Goal: Task Accomplishment & Management: Use online tool/utility

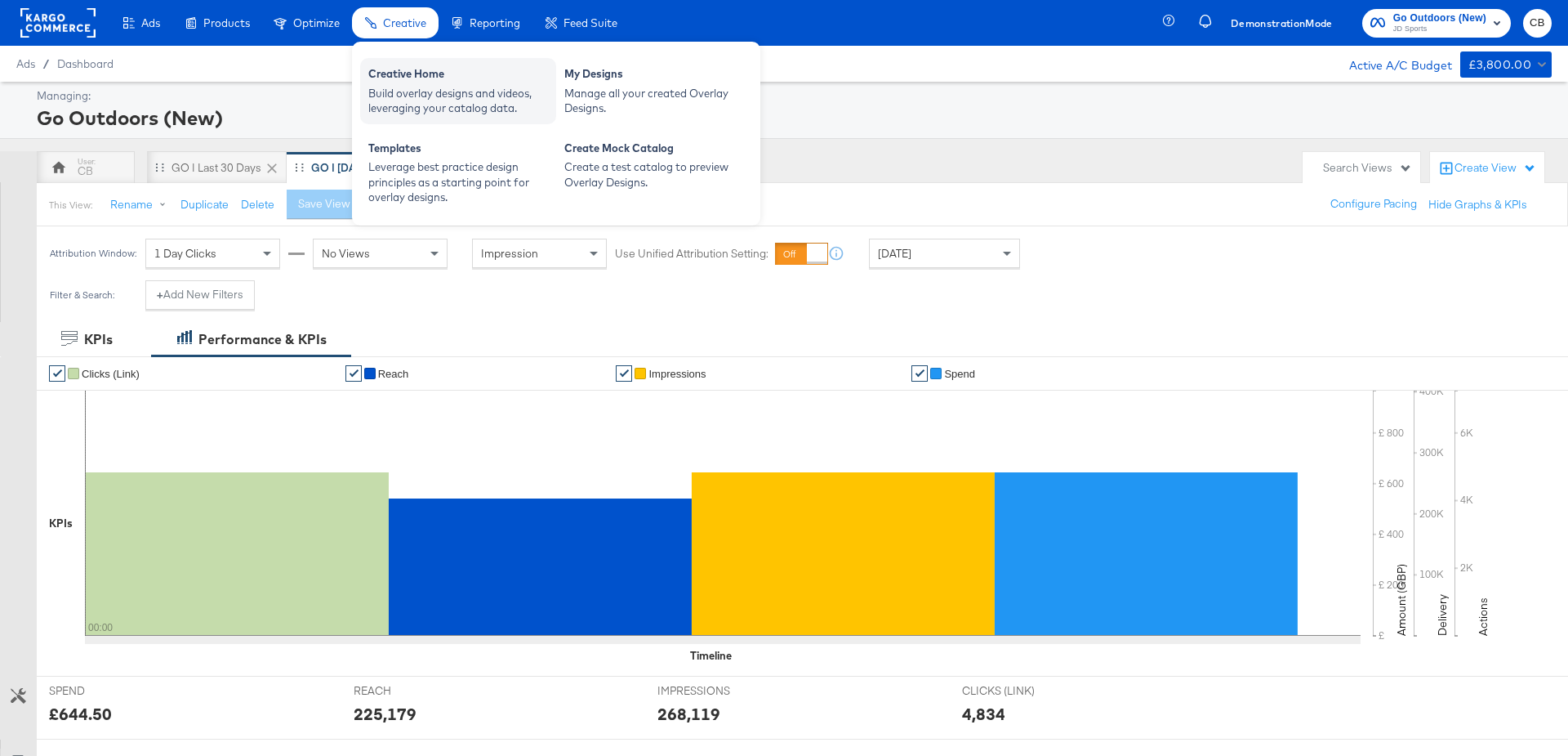
click at [414, 86] on div "Build overlay designs and videos, leveraging your catalog data." at bounding box center [458, 101] width 180 height 31
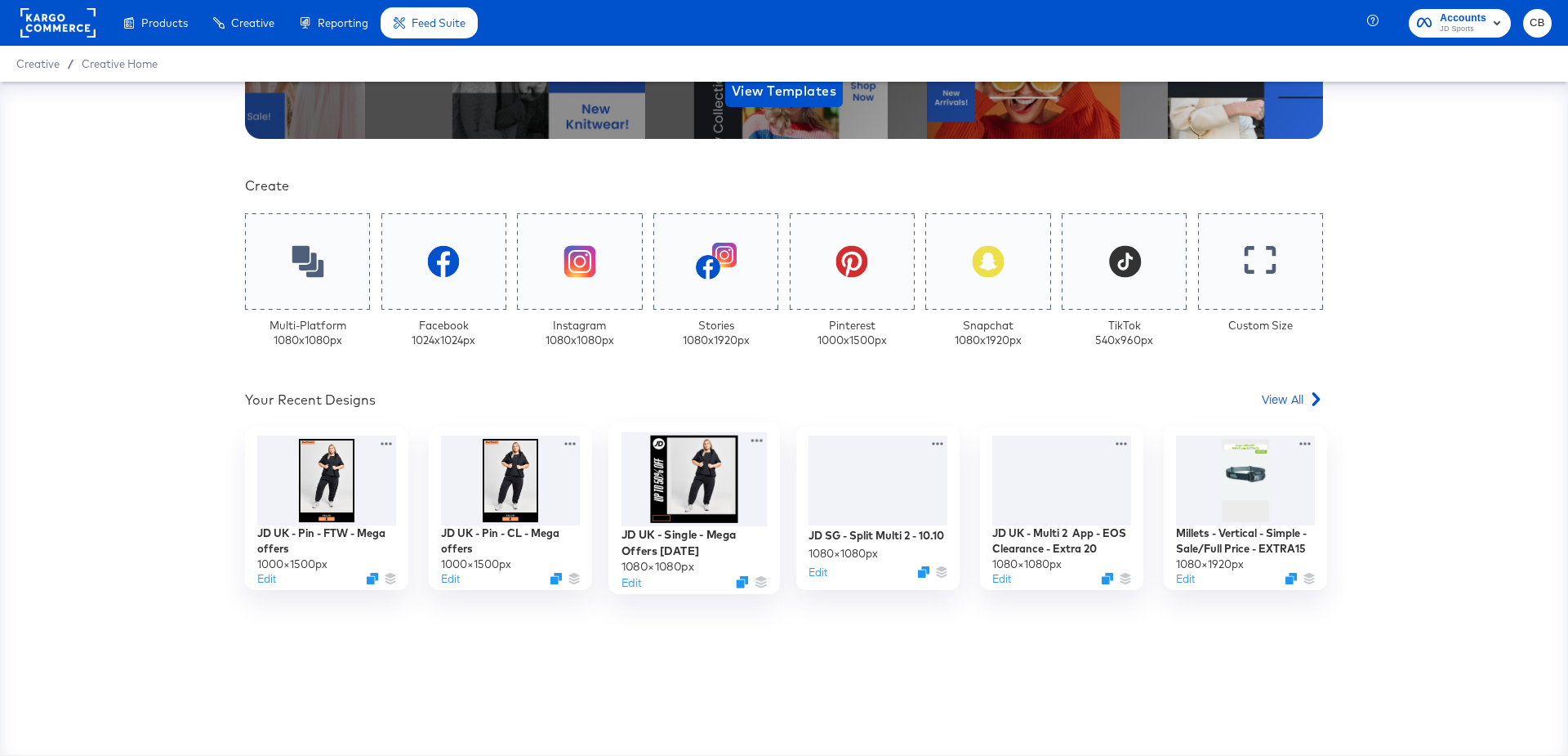
scroll to position [322, 0]
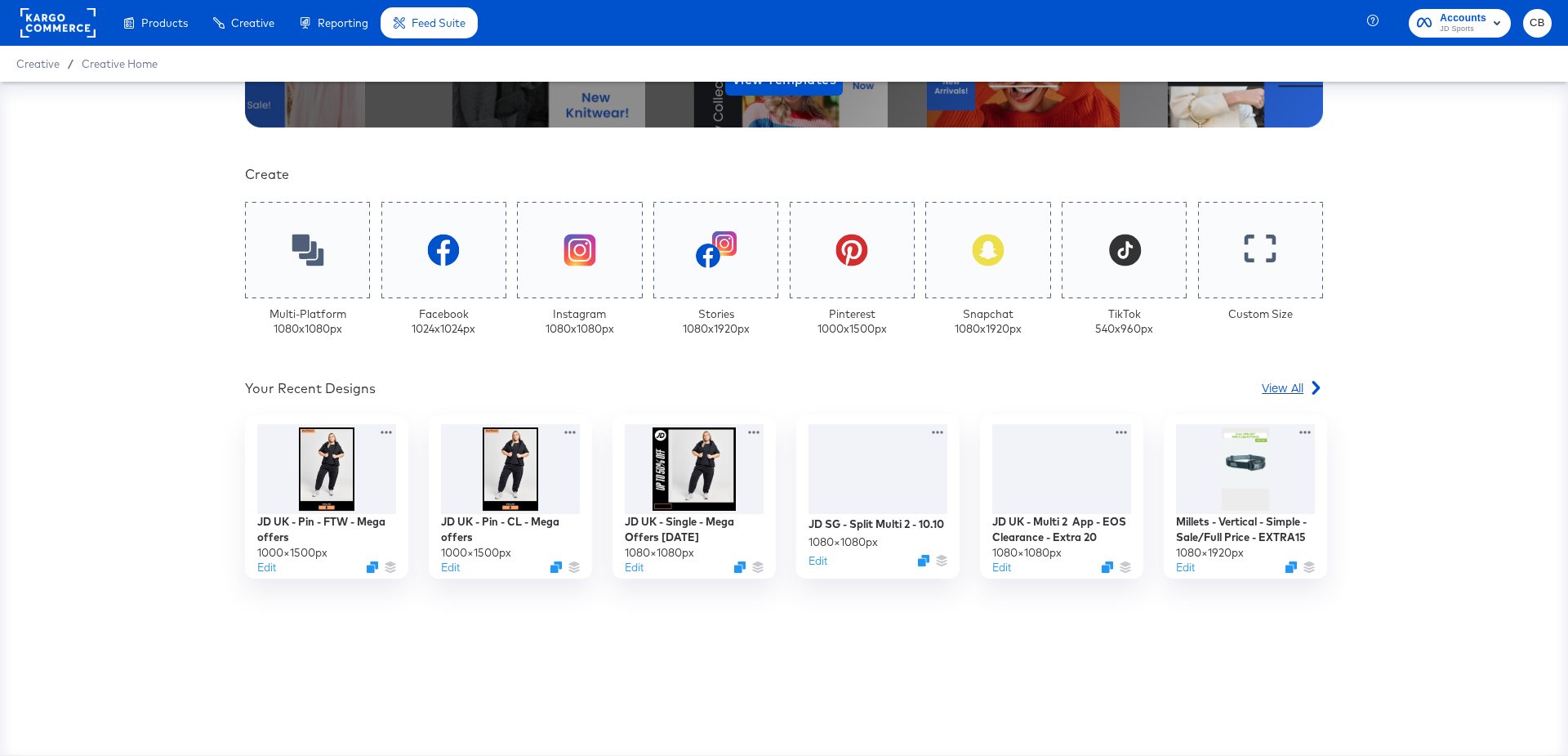
click at [1294, 385] on span "View All" at bounding box center [1283, 387] width 42 height 16
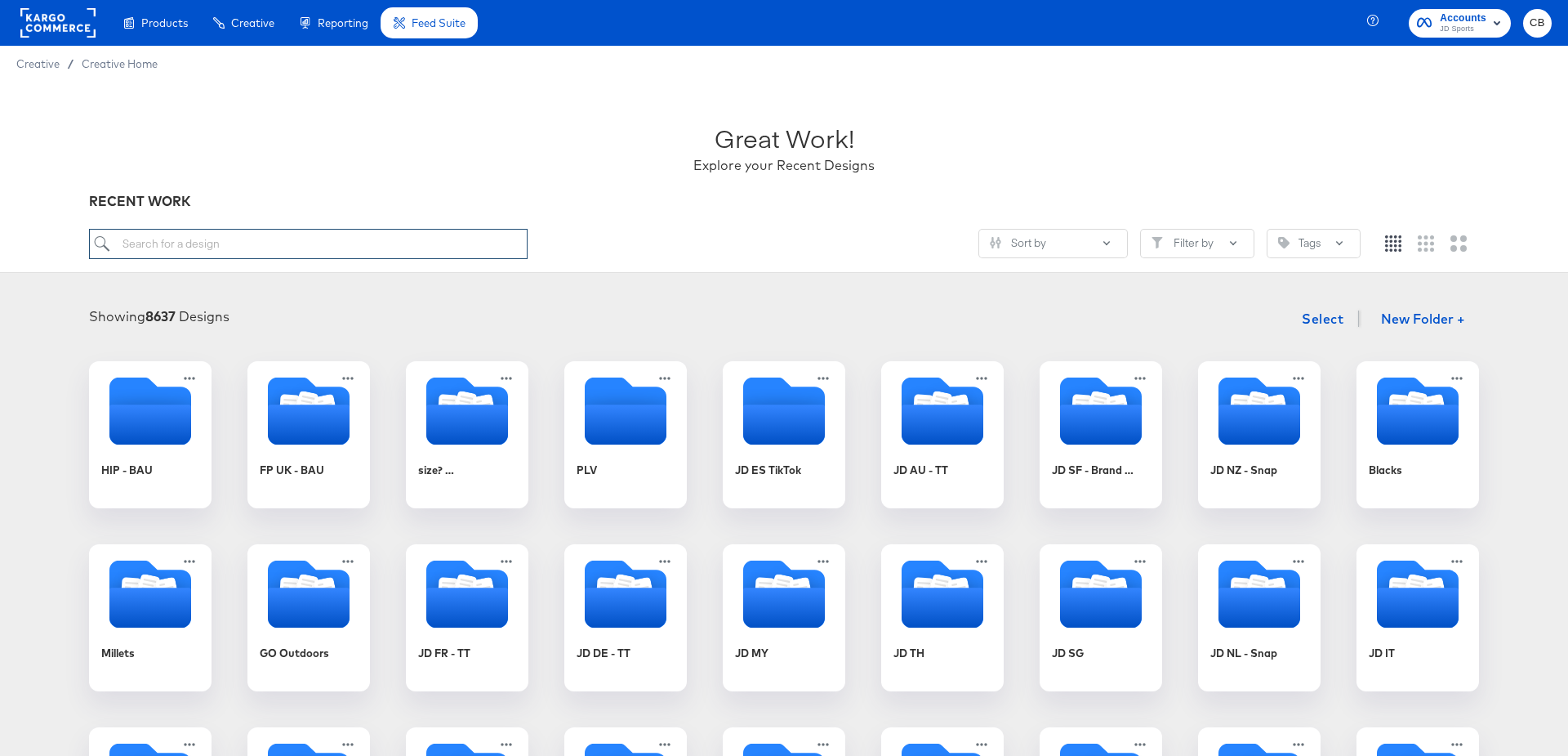
click at [218, 249] on input "search" at bounding box center [308, 244] width 438 height 31
type input "mega offers"
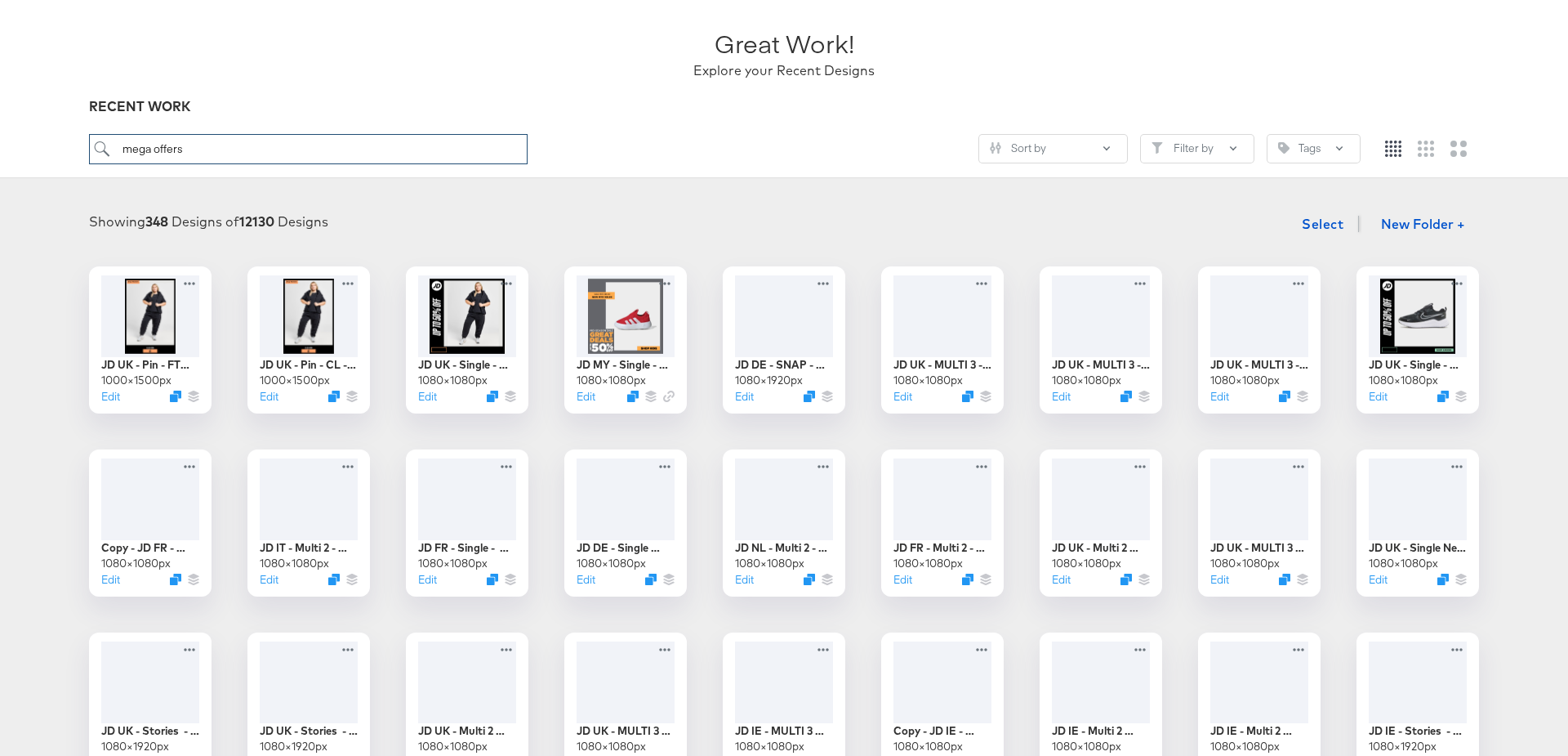
scroll to position [121, 0]
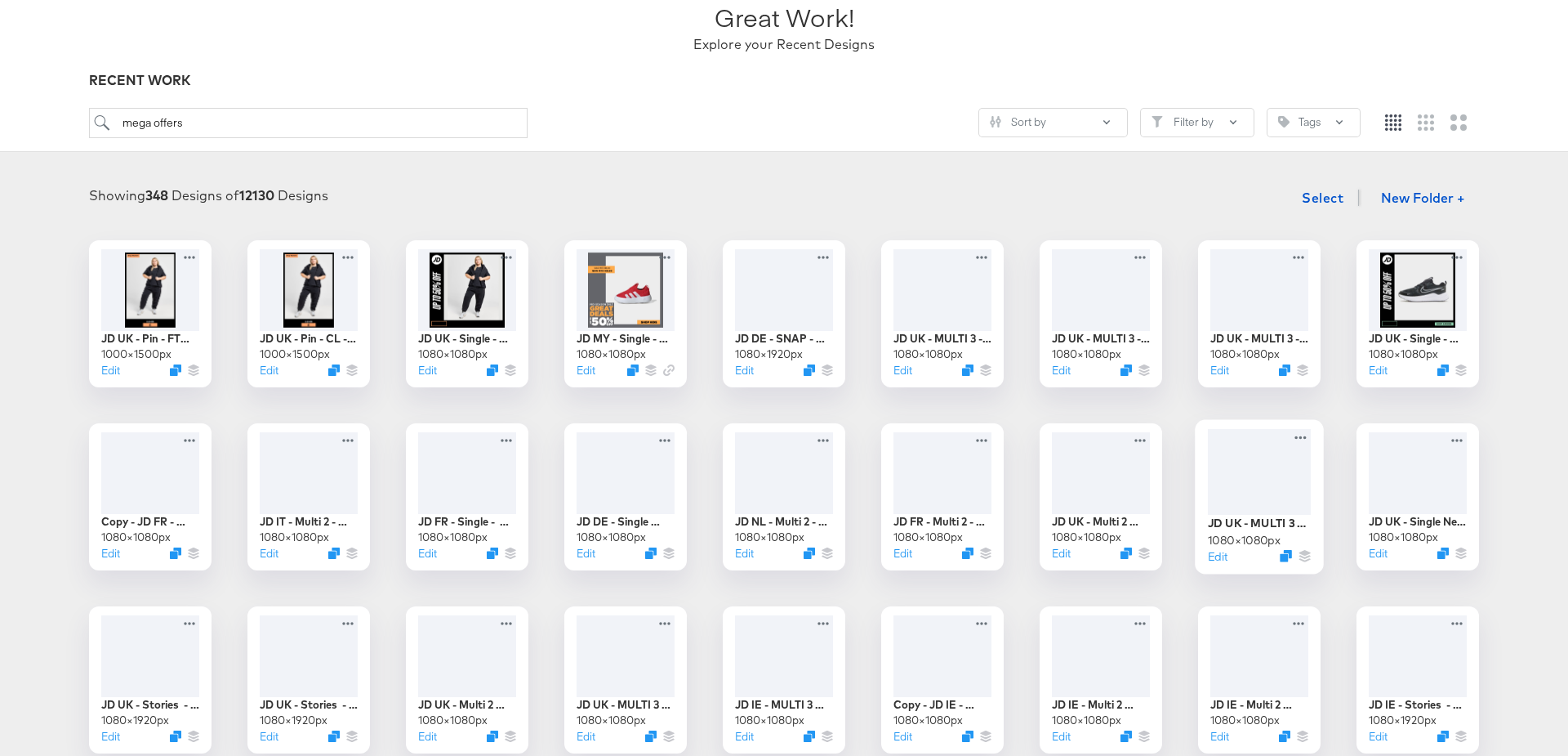
click at [1269, 467] on div at bounding box center [1259, 472] width 103 height 86
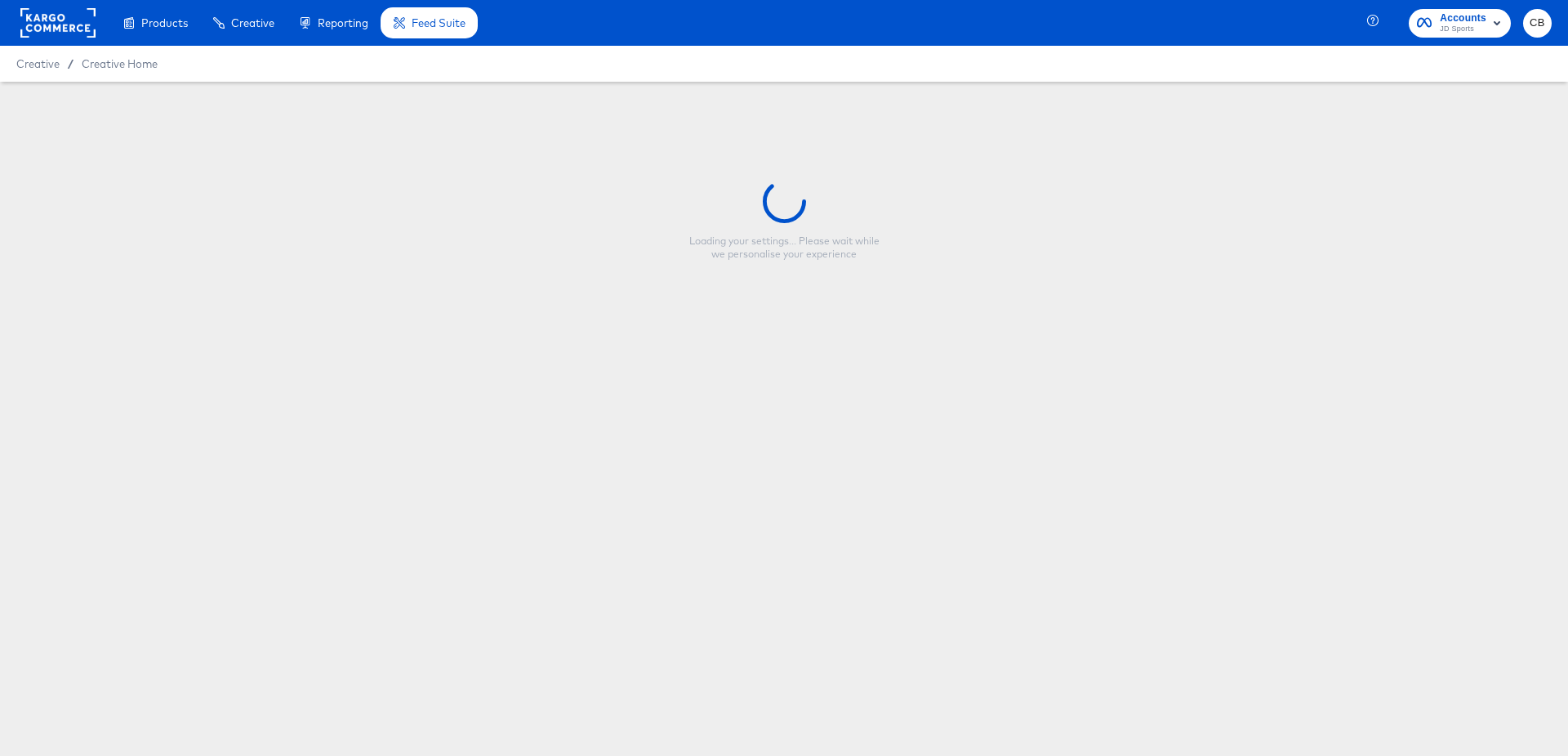
type input "JD UK - MULTI 3 New - Mega Offers - Updated - No free del"
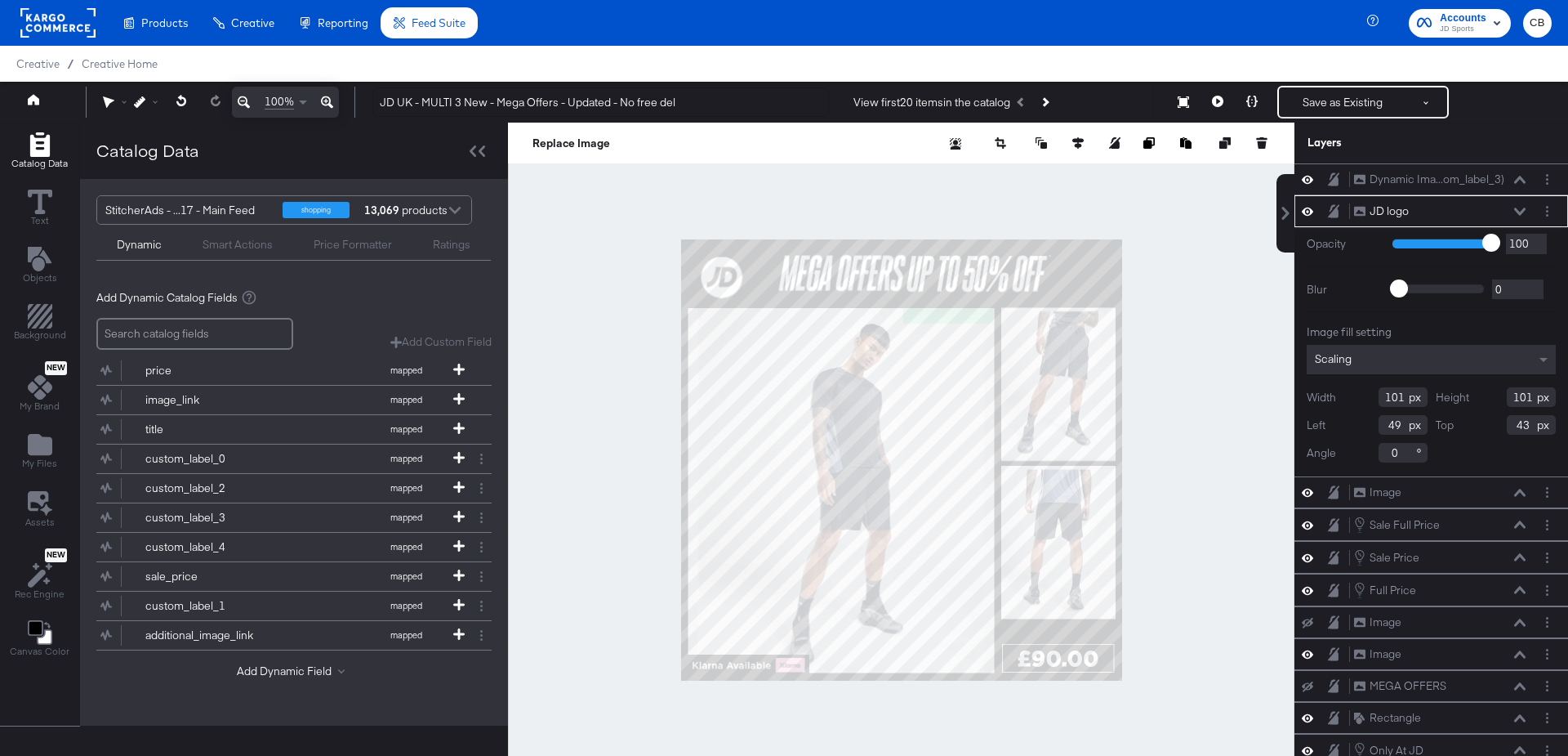
click at [1182, 280] on div at bounding box center [901, 460] width 787 height 675
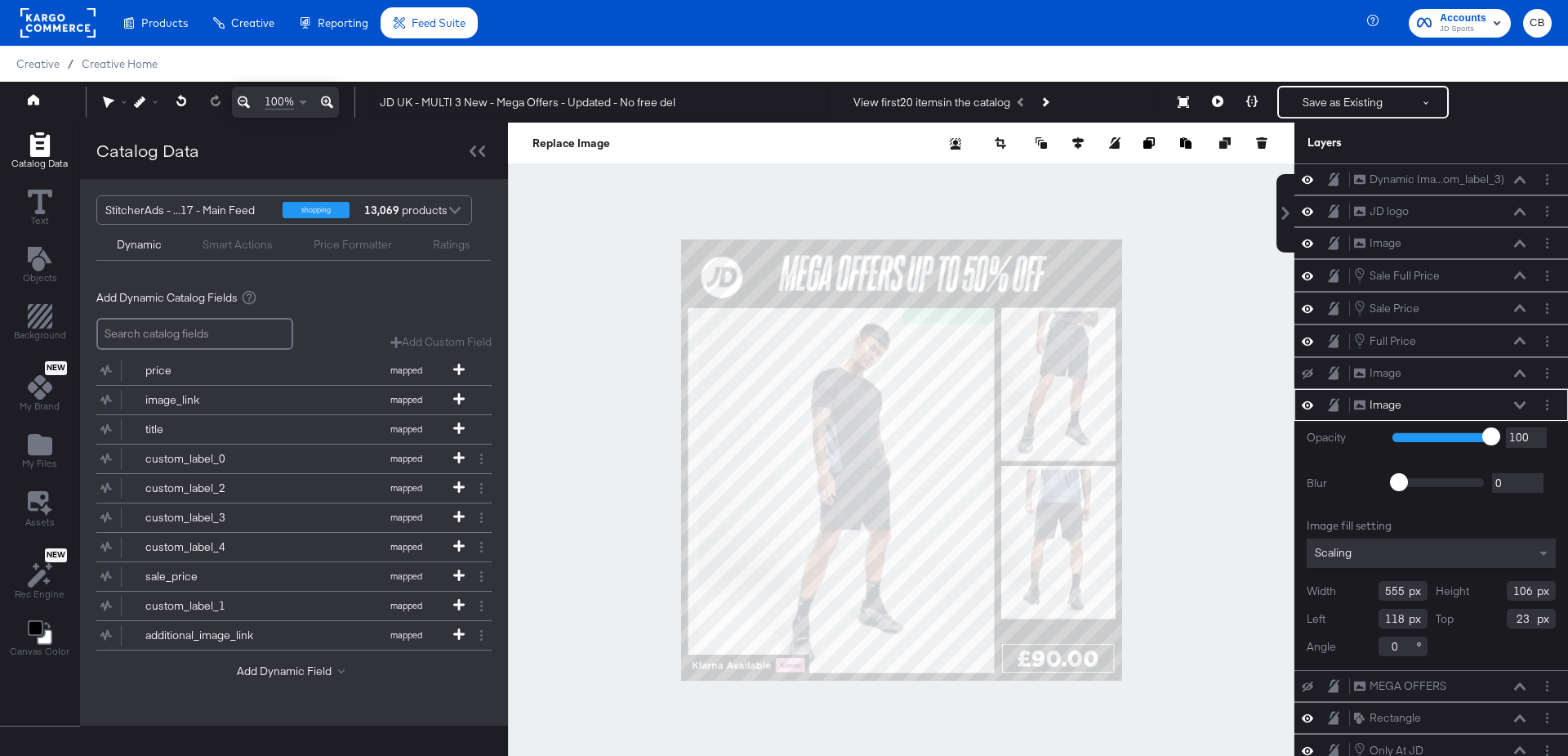
click at [1191, 332] on div at bounding box center [901, 460] width 787 height 675
click at [38, 447] on icon "Add Files" at bounding box center [40, 444] width 25 height 21
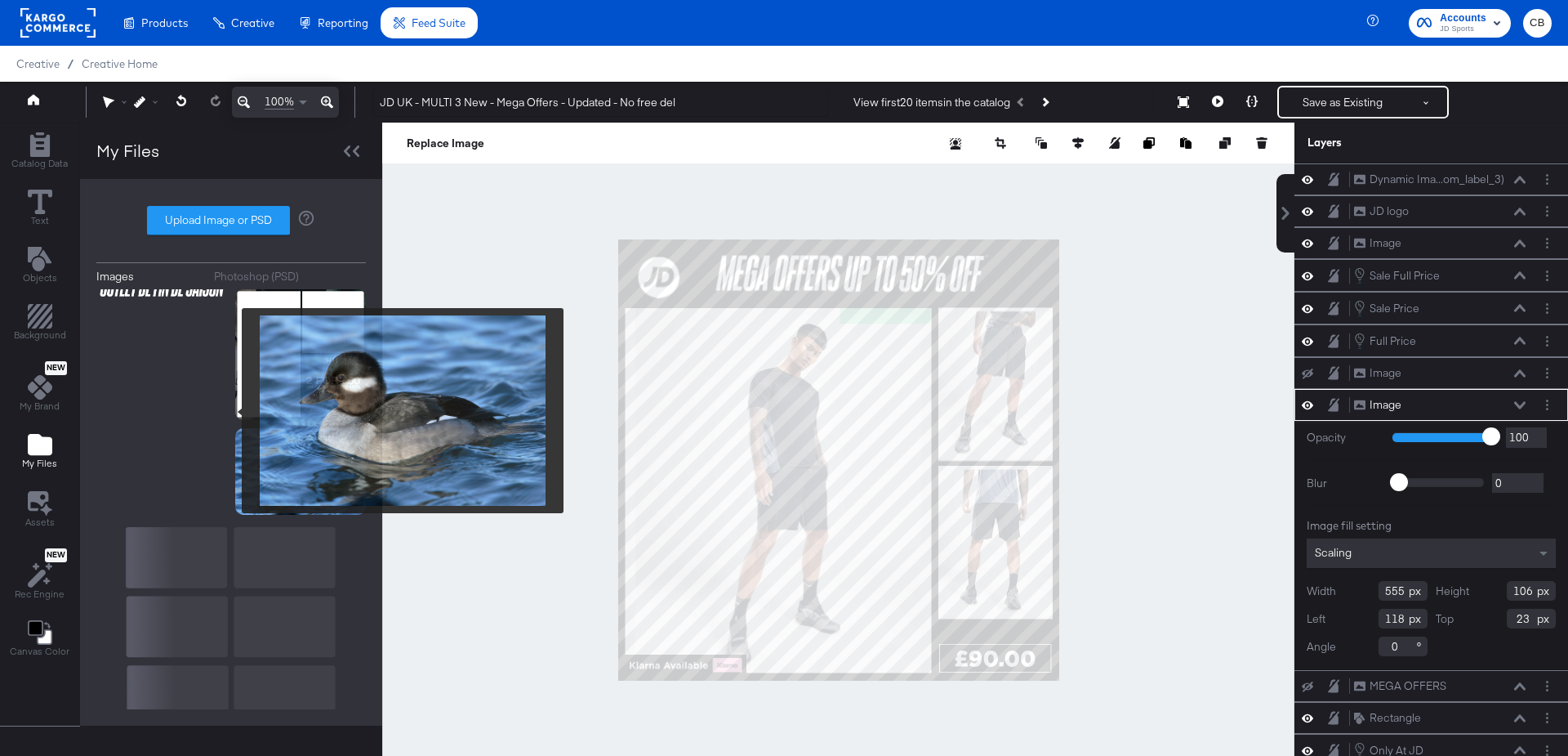
scroll to position [1803, 0]
click at [1248, 468] on div at bounding box center [838, 460] width 912 height 675
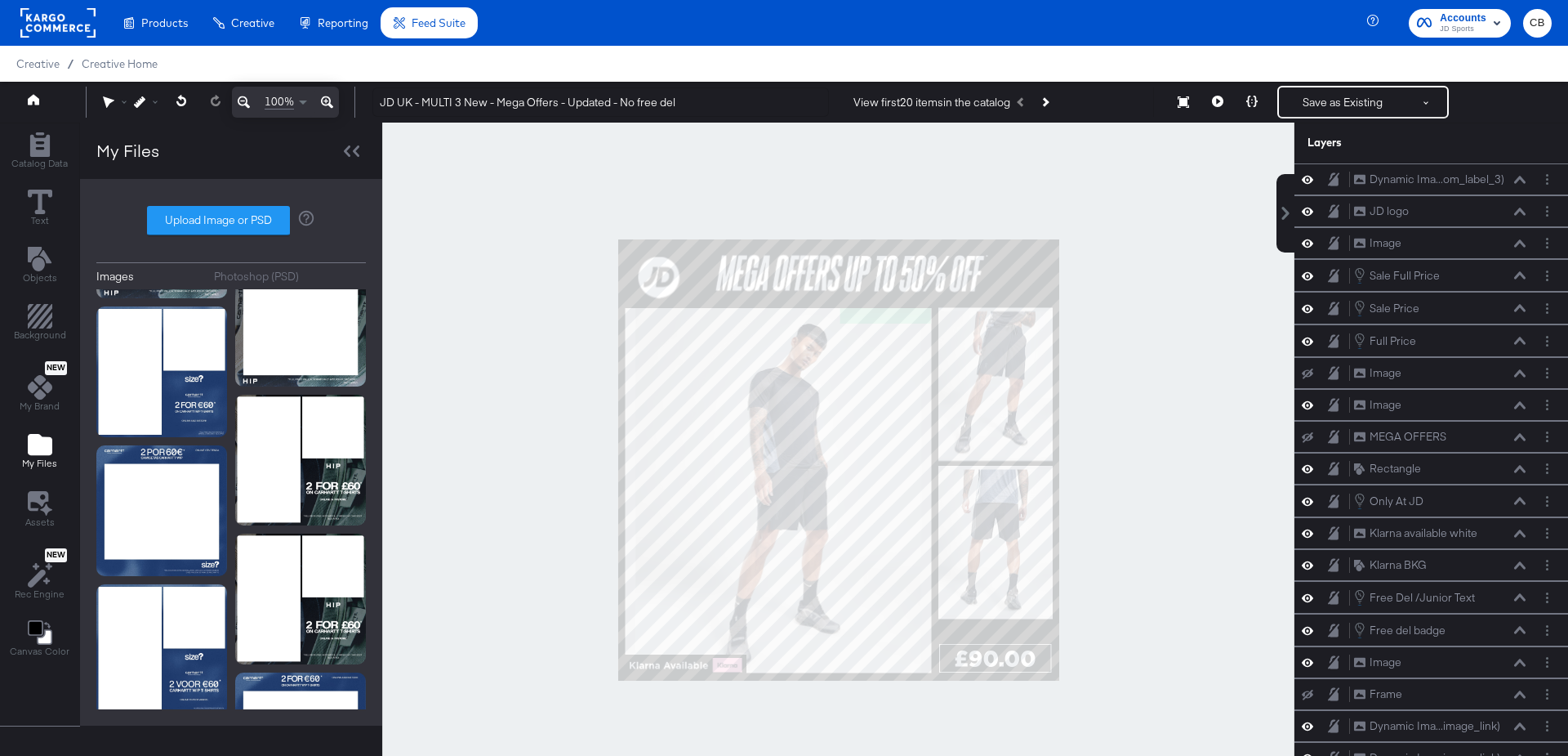
scroll to position [3972, 0]
